Goal: Find specific page/section: Find specific page/section

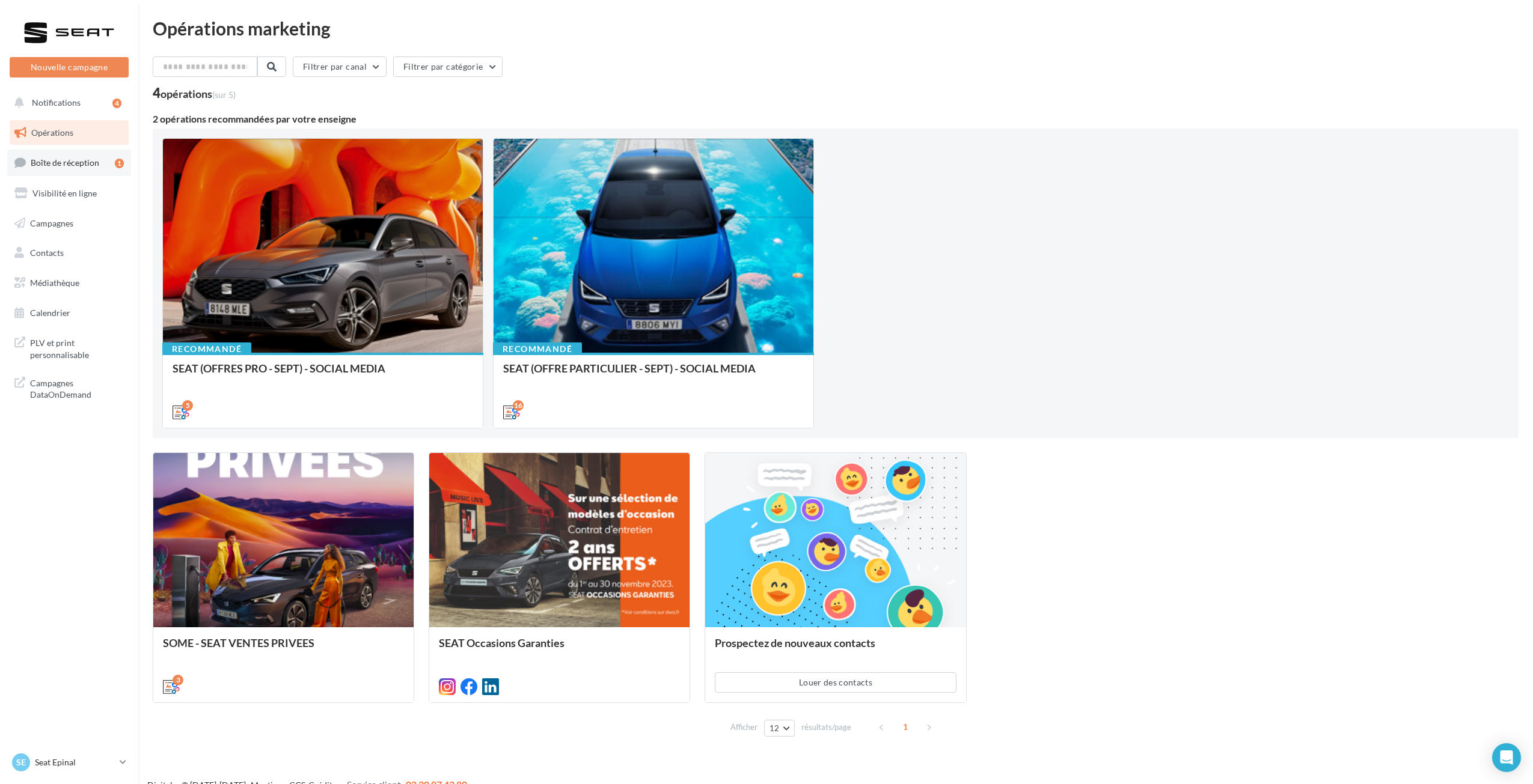
click at [36, 159] on span "Boîte de réception" at bounding box center [65, 162] width 69 height 10
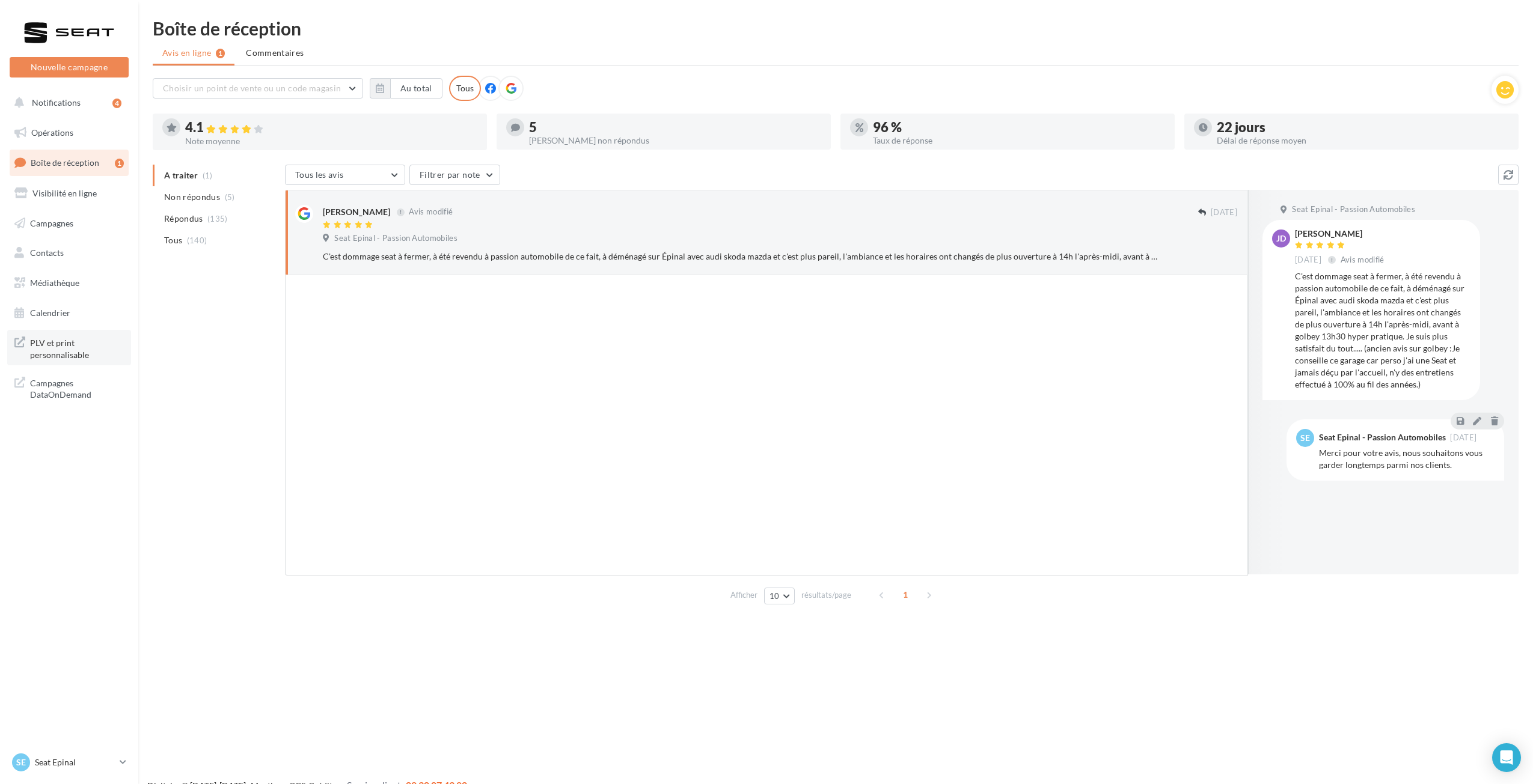
click at [64, 357] on span "PLV et print personnalisable" at bounding box center [77, 347] width 94 height 26
